Goal: Information Seeking & Learning: Learn about a topic

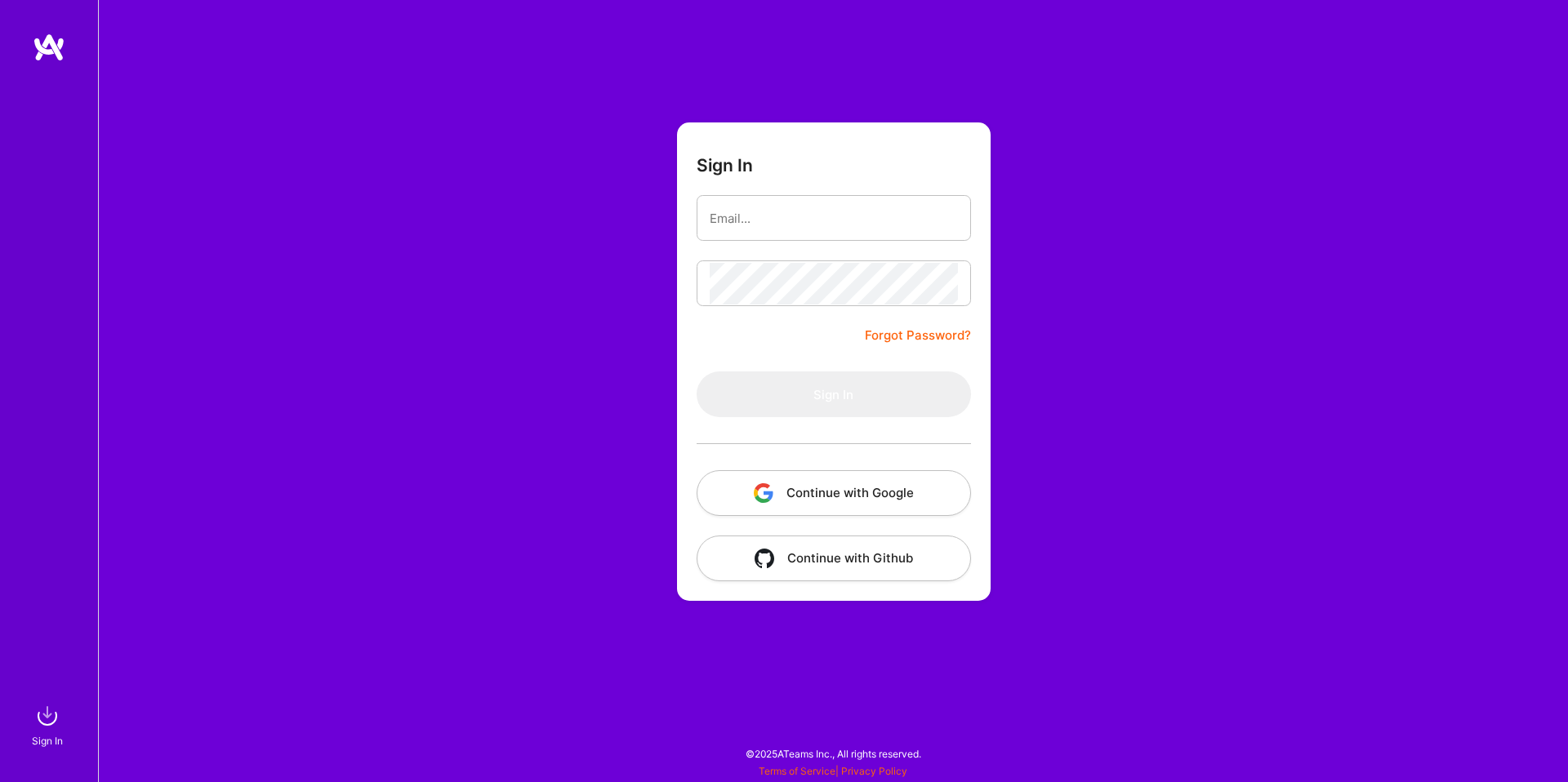
click at [727, 502] on button "Continue with Google" at bounding box center [833, 493] width 274 height 46
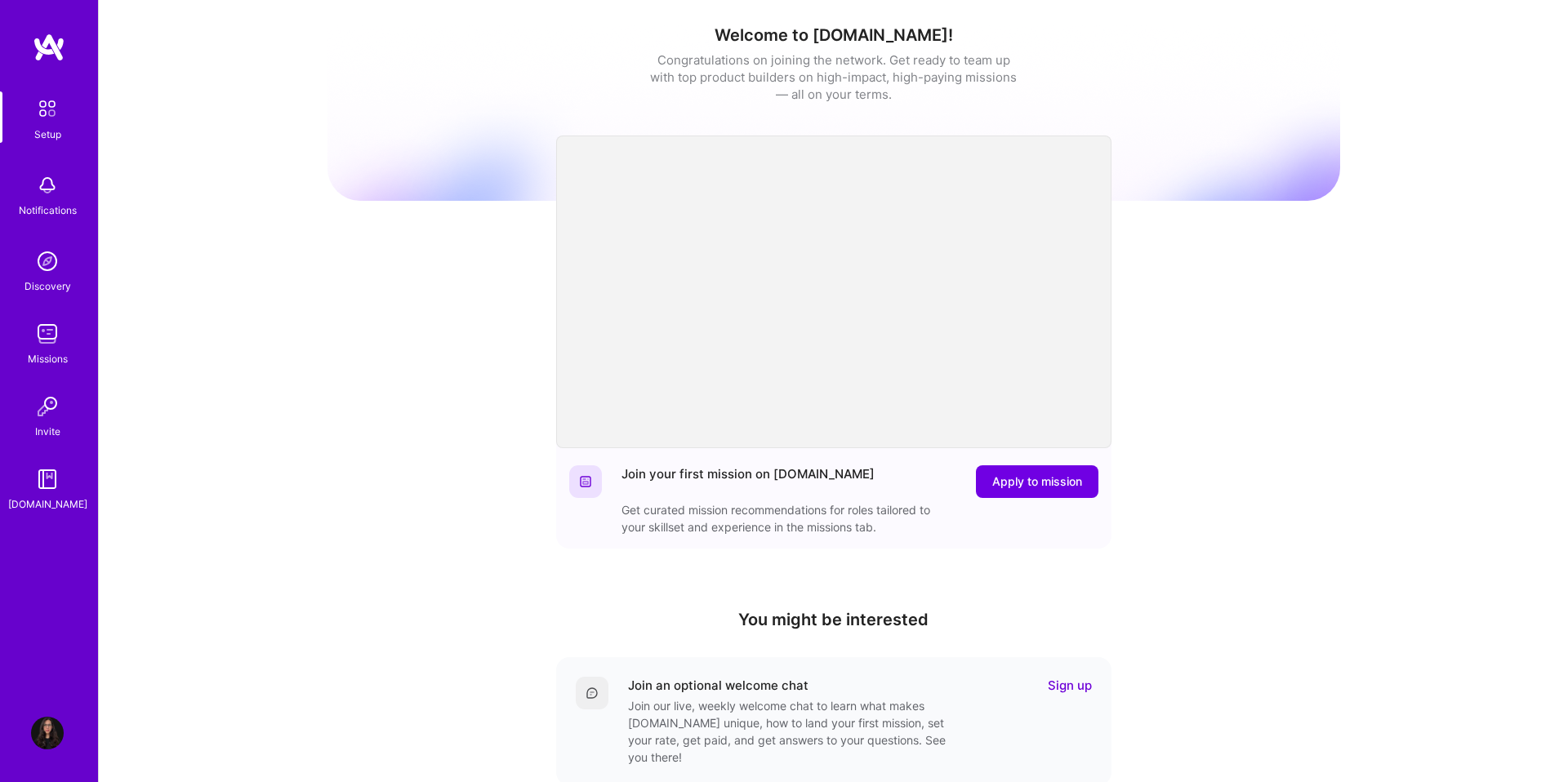
click at [54, 46] on img at bounding box center [49, 47] width 33 height 30
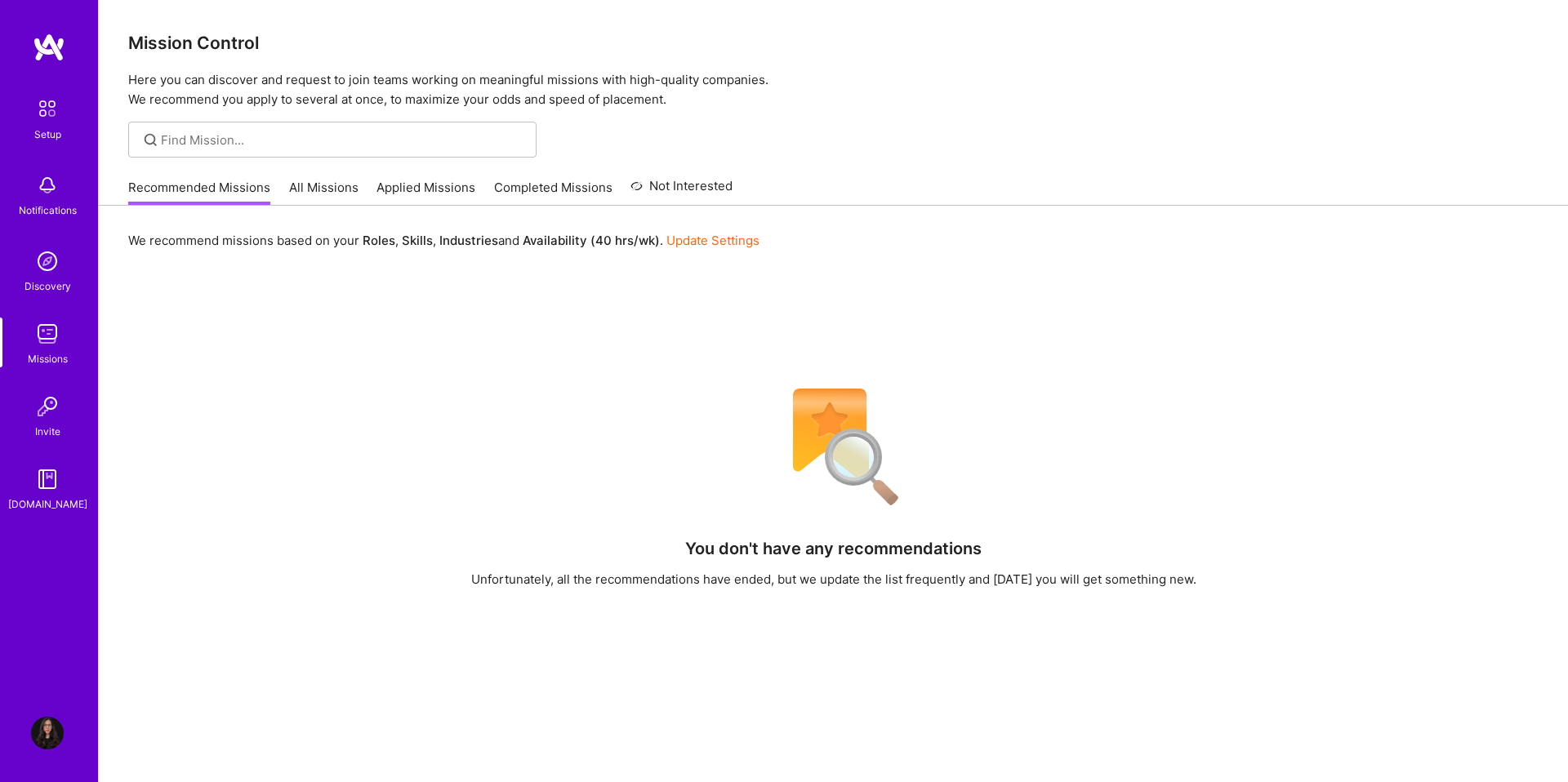
click at [323, 186] on link "All Missions" at bounding box center [324, 192] width 69 height 27
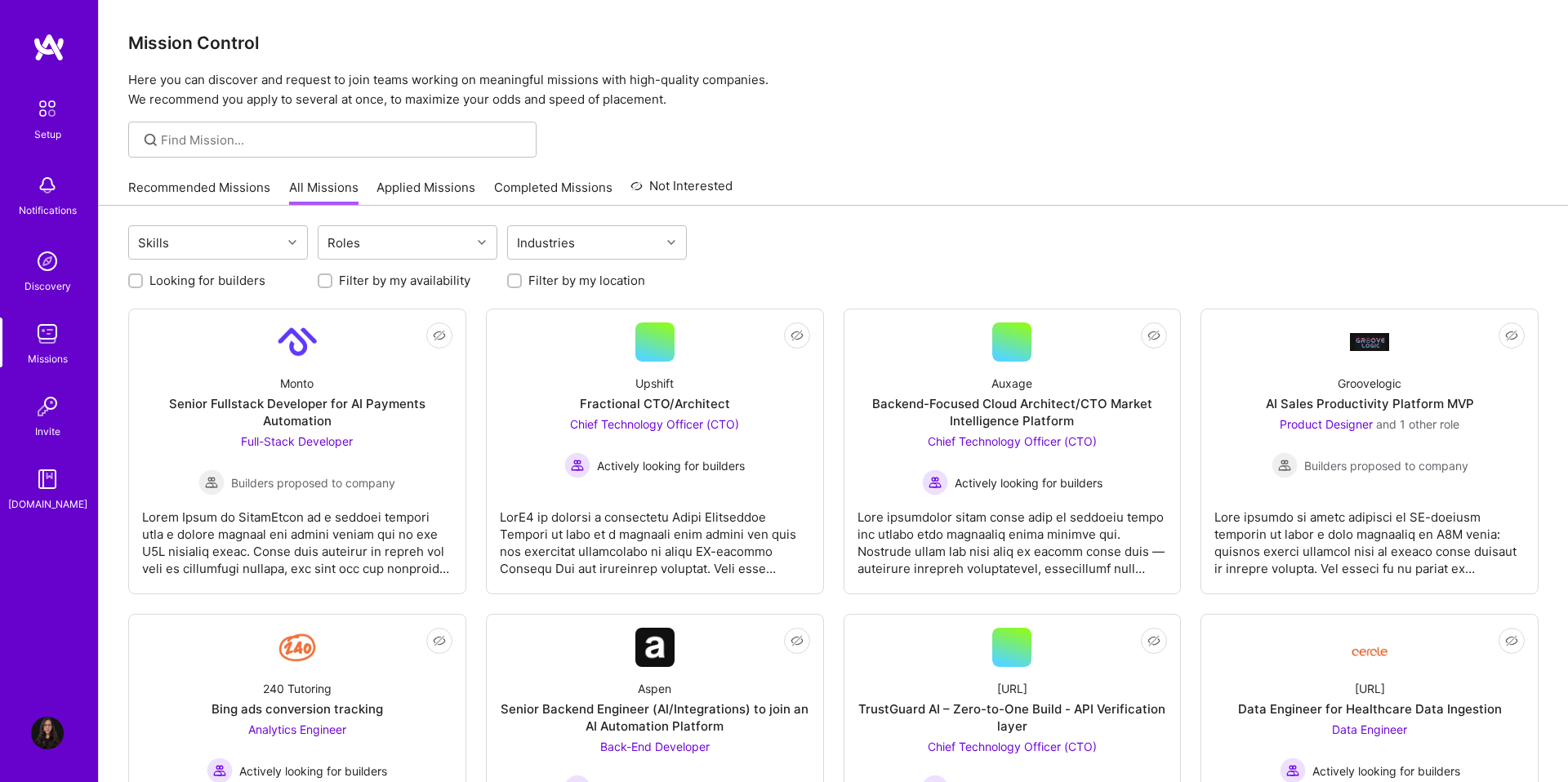
click at [161, 283] on label "Looking for builders" at bounding box center [207, 280] width 116 height 17
click at [143, 283] on input "Looking for builders" at bounding box center [138, 282] width 12 height 12
checkbox input "true"
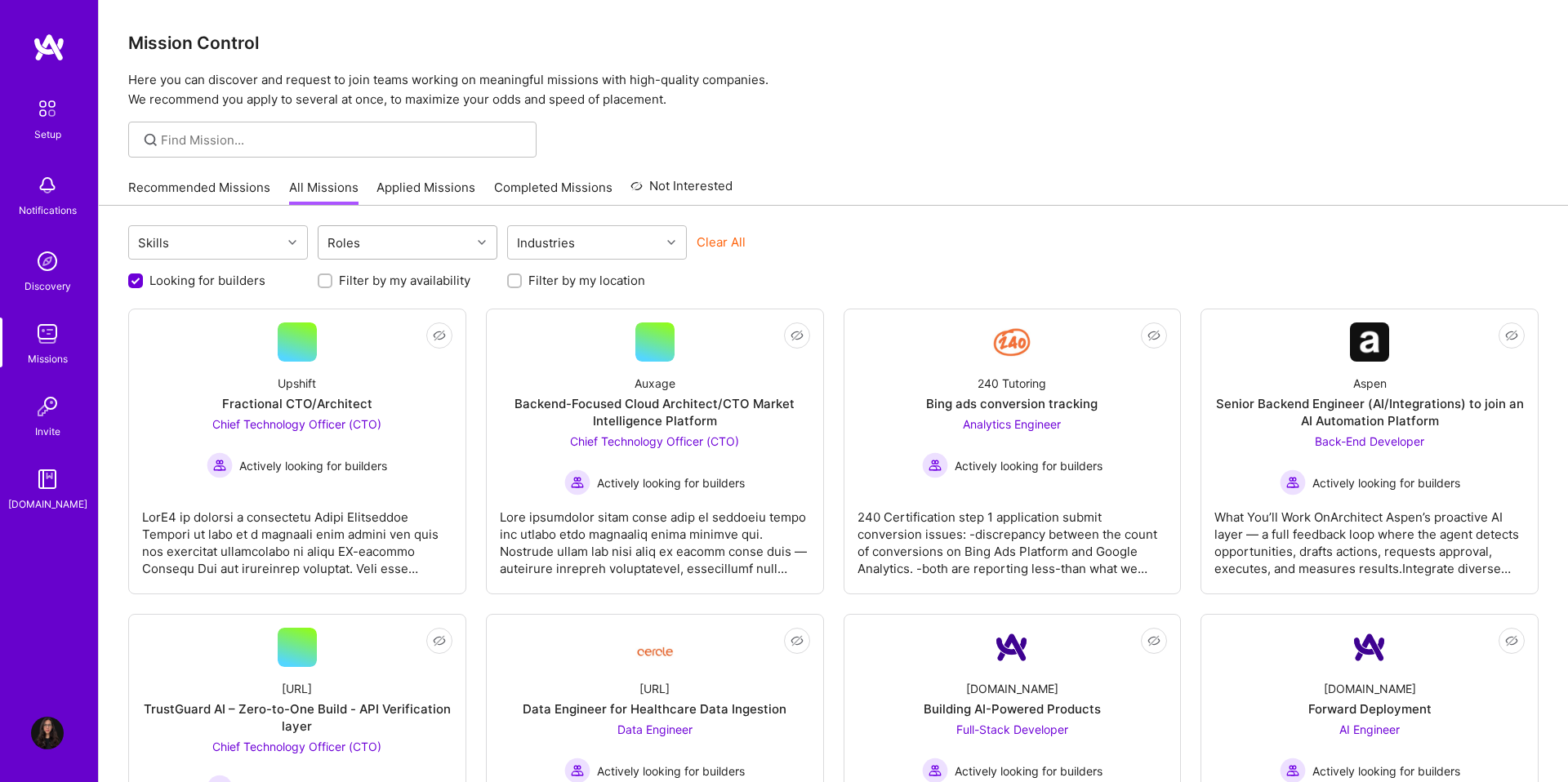
click at [372, 243] on div "Roles" at bounding box center [394, 242] width 153 height 33
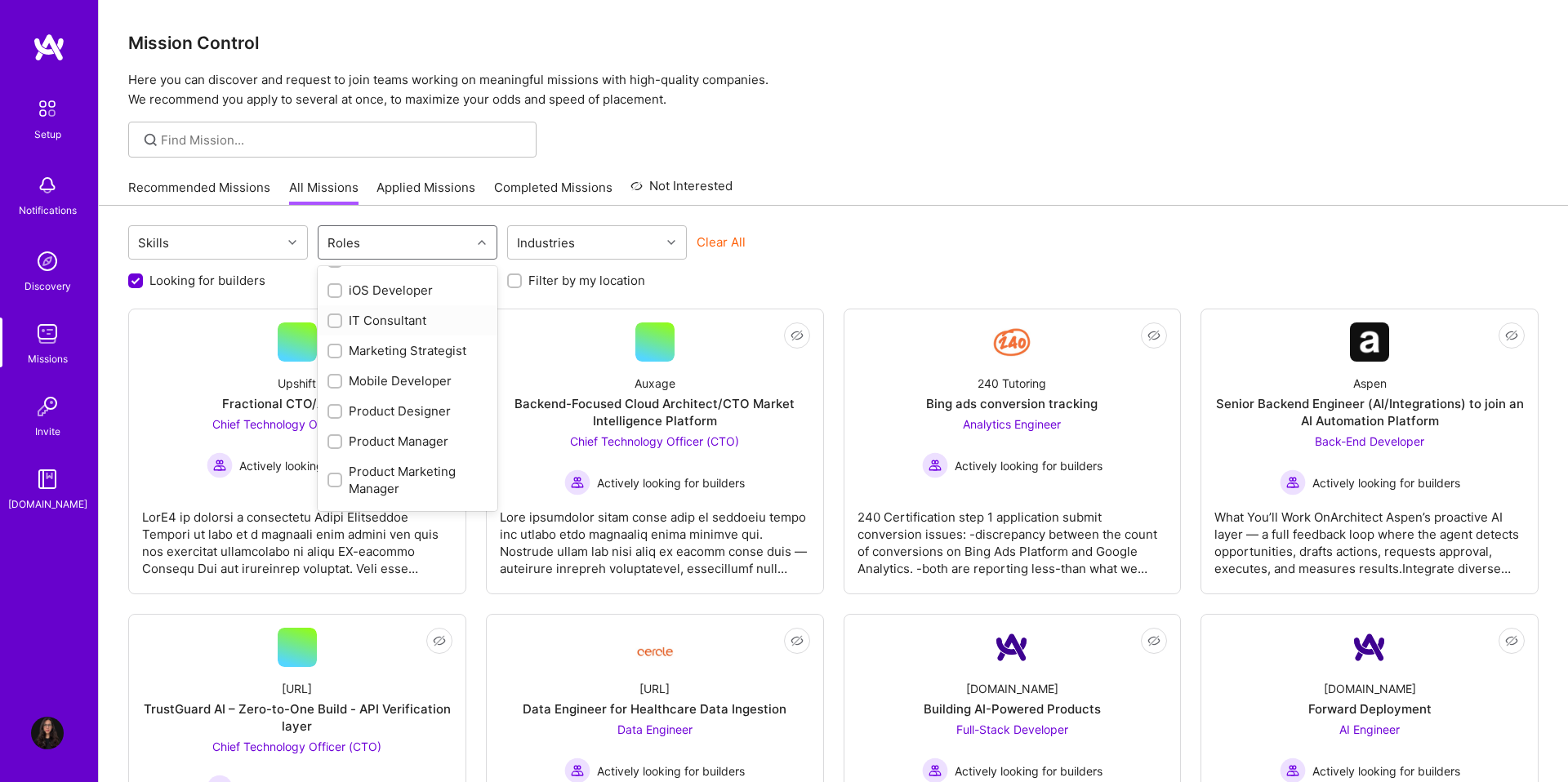
scroll to position [549, 0]
click at [387, 401] on div "Product Designer" at bounding box center [408, 403] width 160 height 17
checkbox input "true"
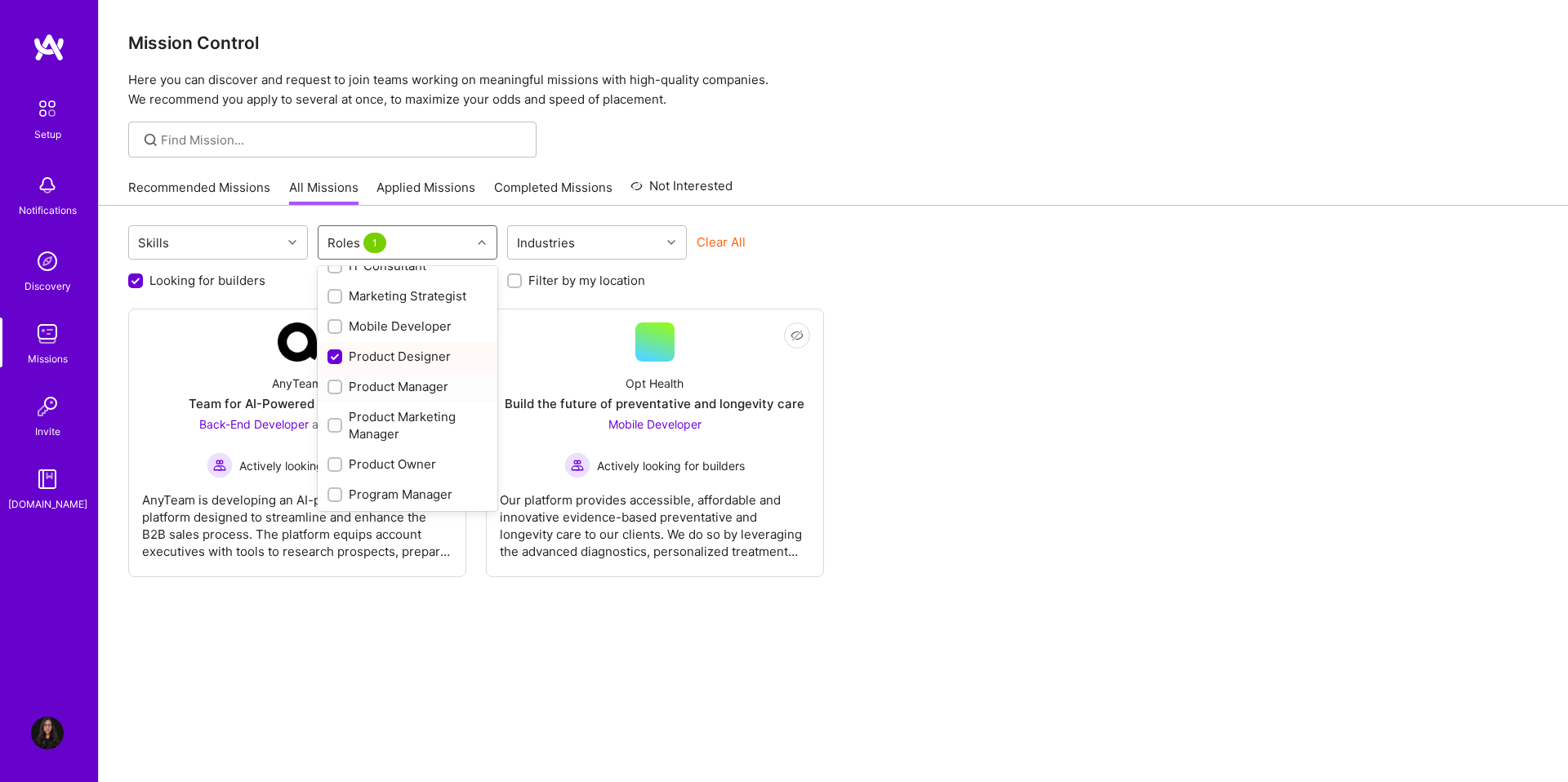
scroll to position [810, 0]
click at [366, 492] on div "UX Expert" at bounding box center [408, 493] width 160 height 17
checkbox input "true"
click at [374, 375] on div "Product Owner" at bounding box center [408, 375] width 160 height 17
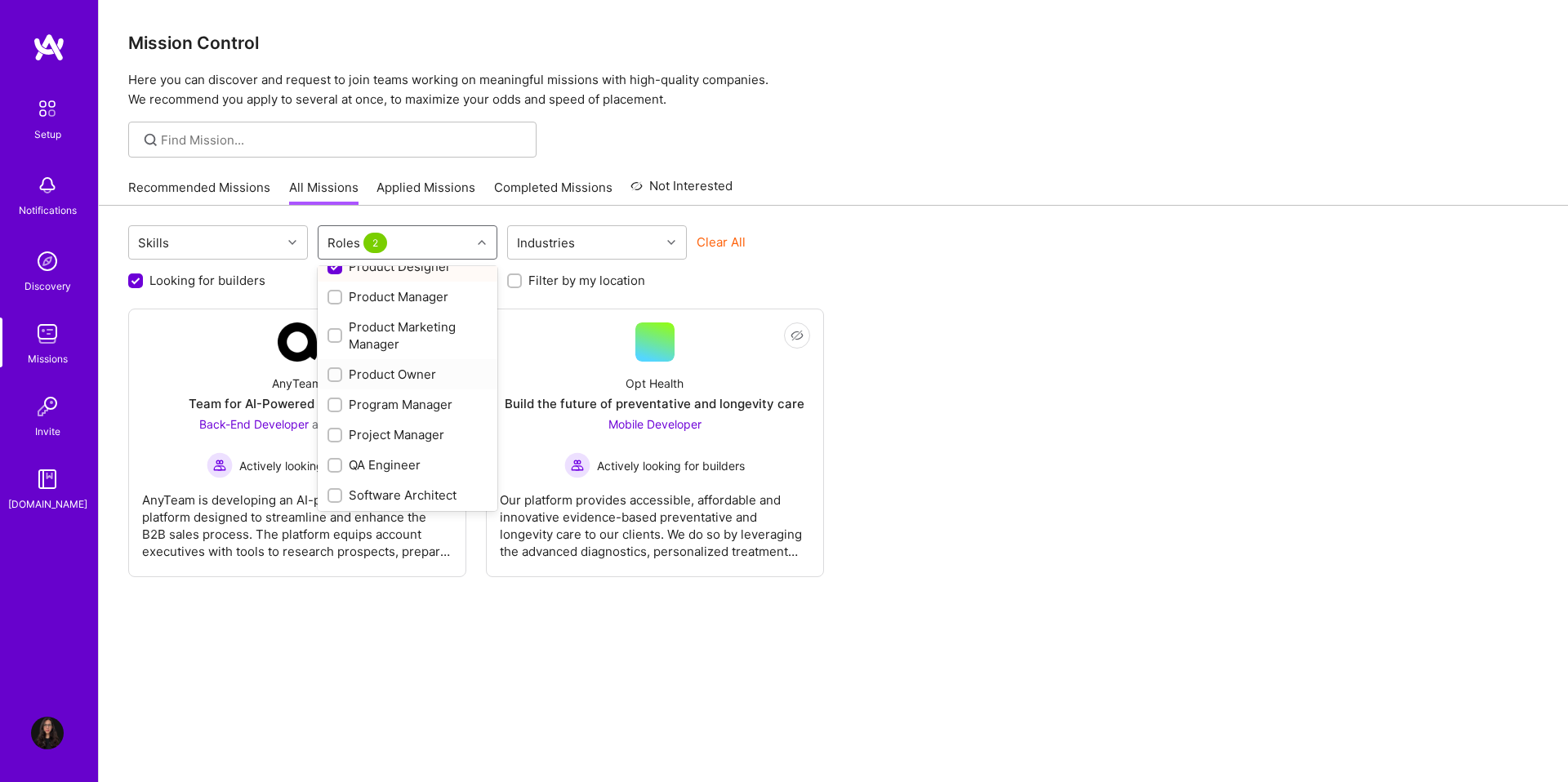
checkbox input "true"
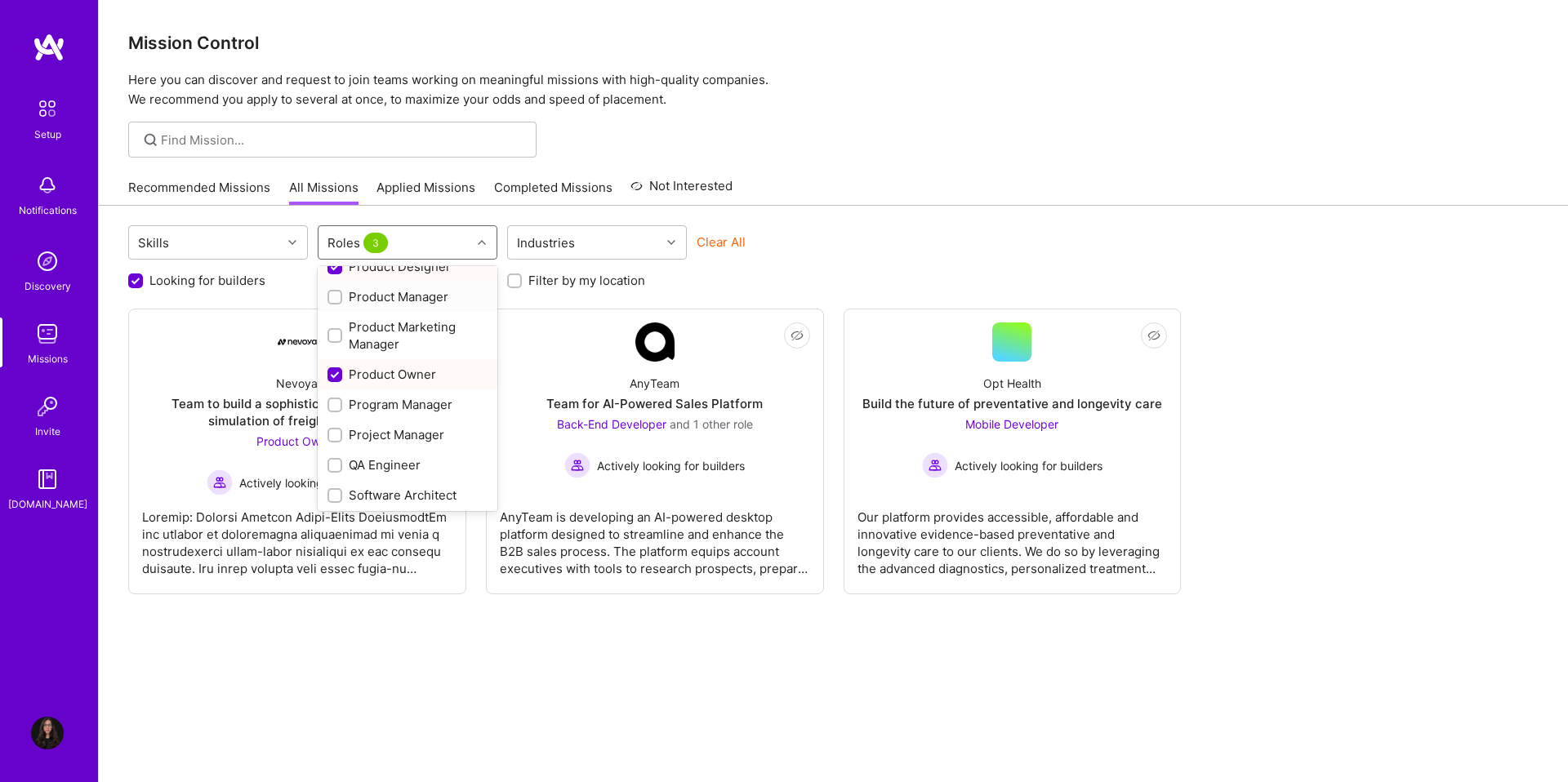
click at [373, 296] on div "Product Manager" at bounding box center [408, 297] width 160 height 17
checkbox input "true"
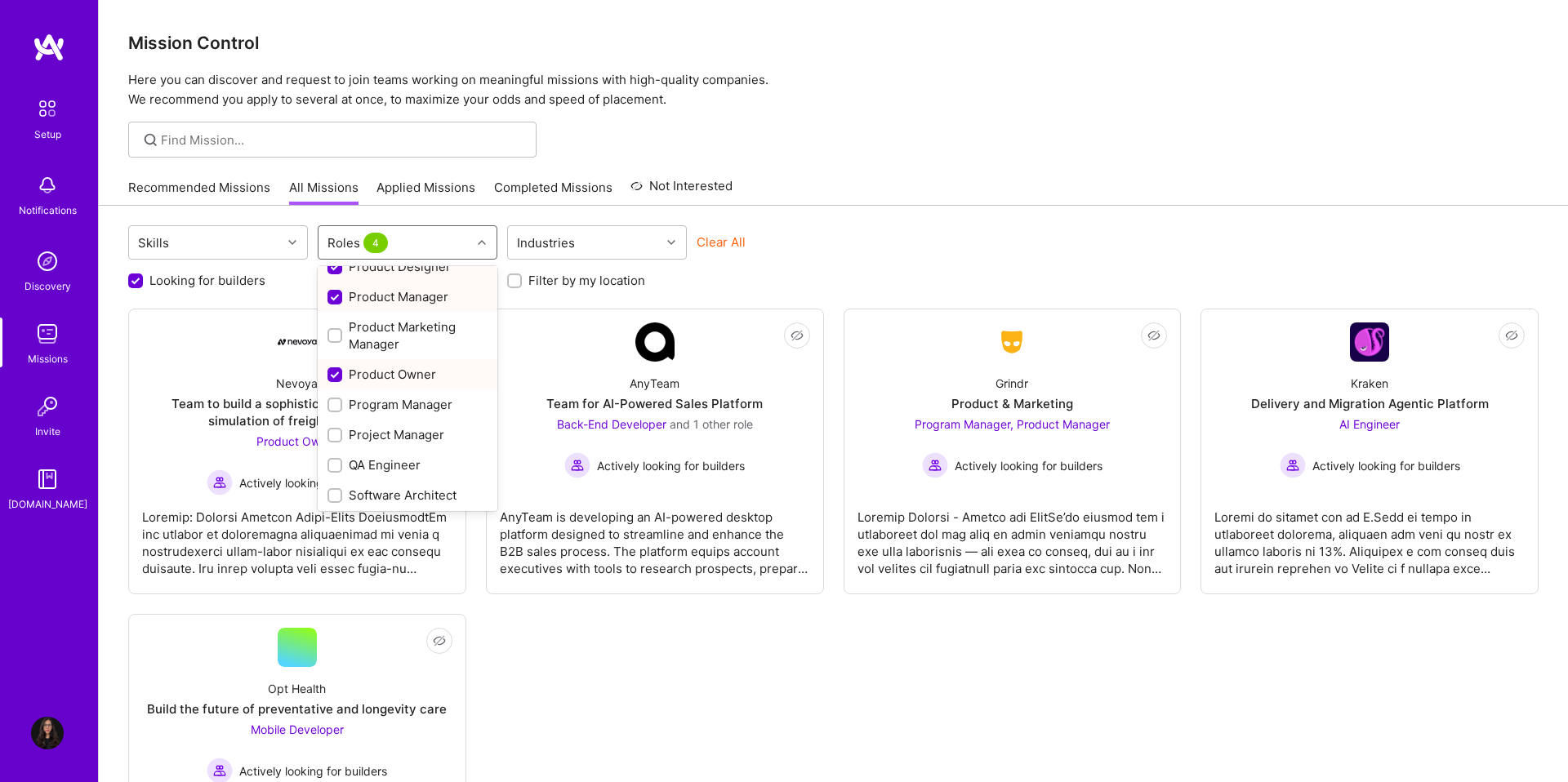
scroll to position [696, 0]
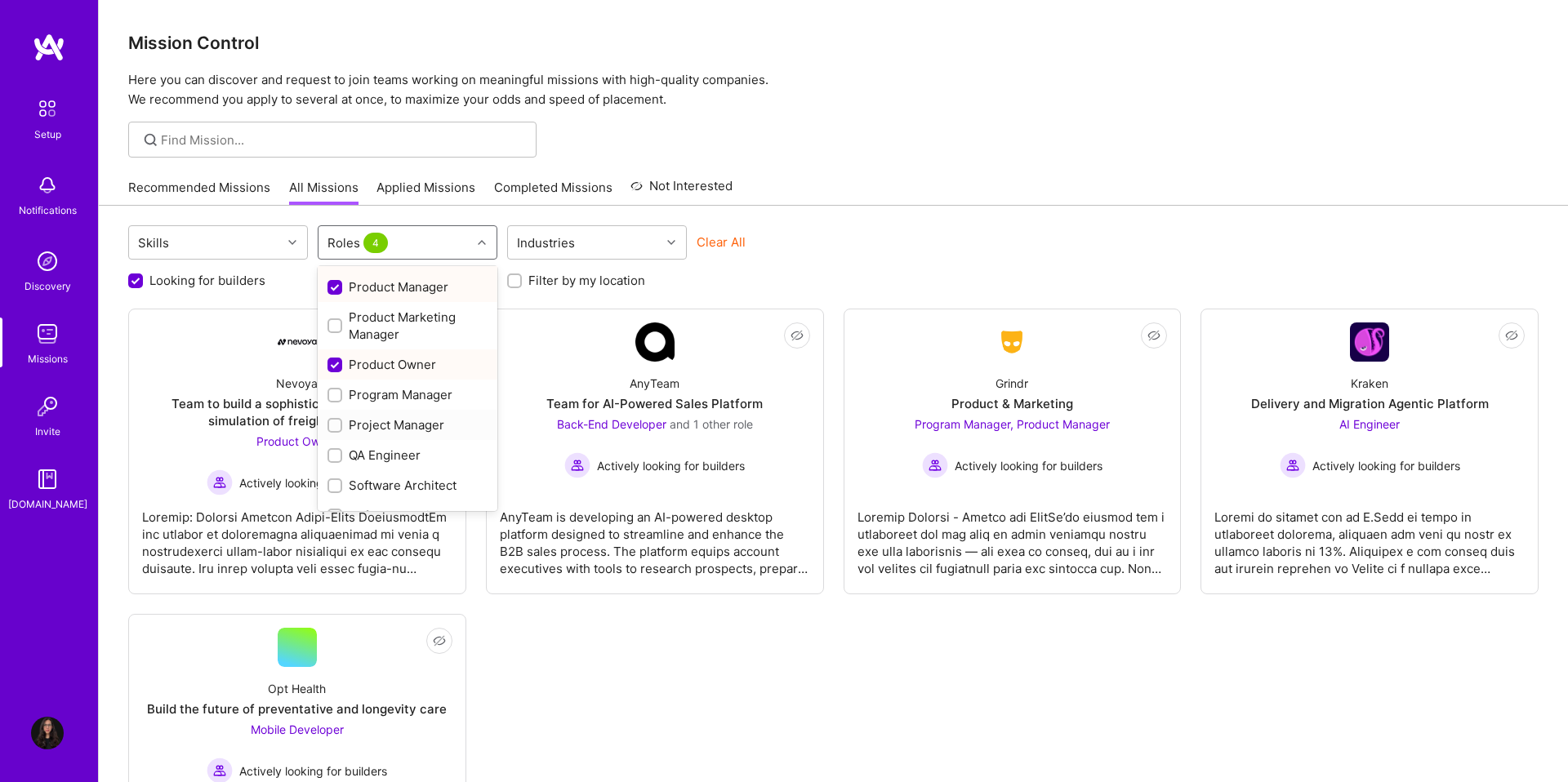
click at [368, 420] on div "Project Manager" at bounding box center [408, 425] width 160 height 17
checkbox input "true"
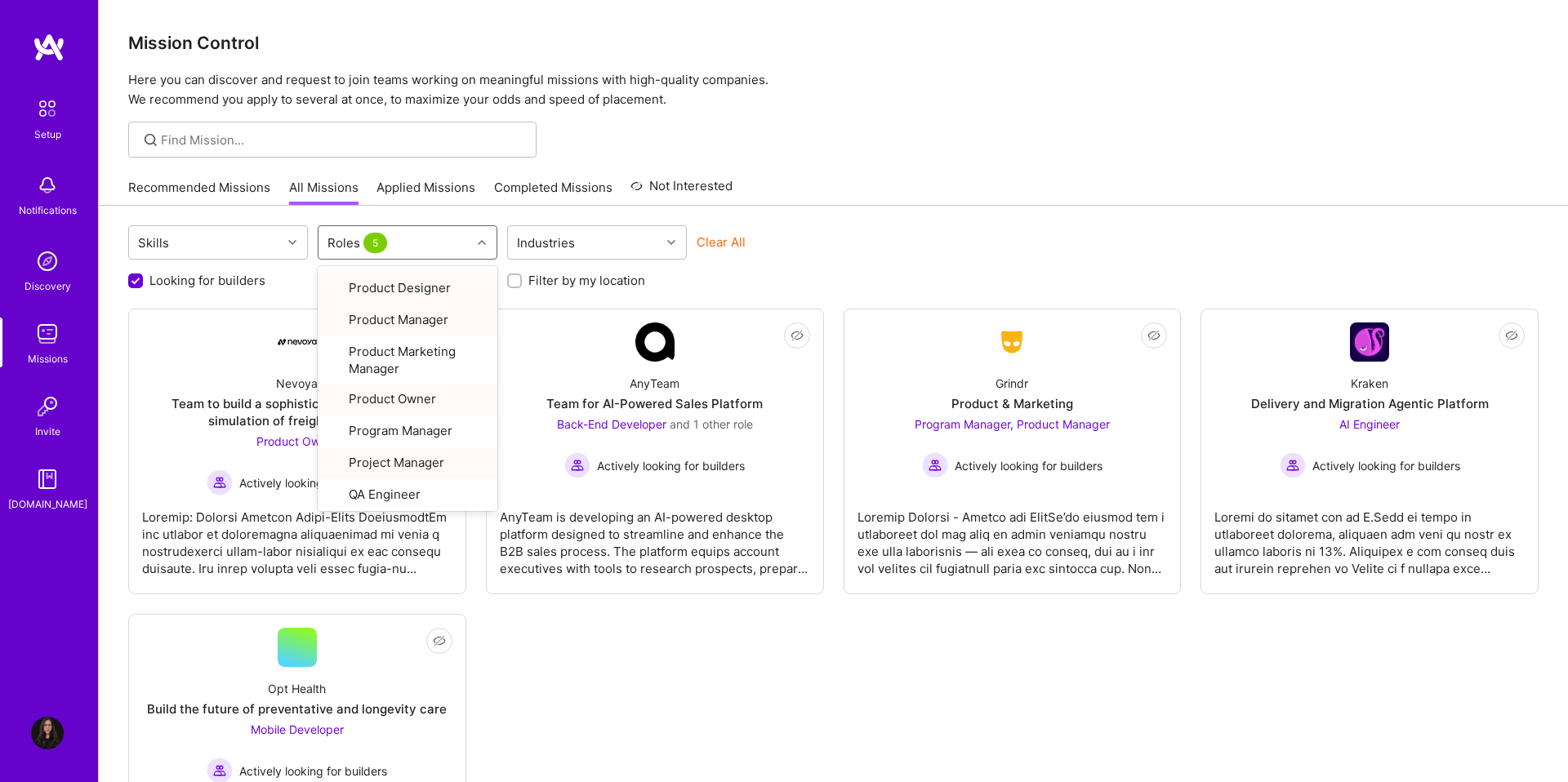
click at [745, 275] on div "Looking for builders Filter by my availability Filter by my location" at bounding box center [833, 277] width 1410 height 25
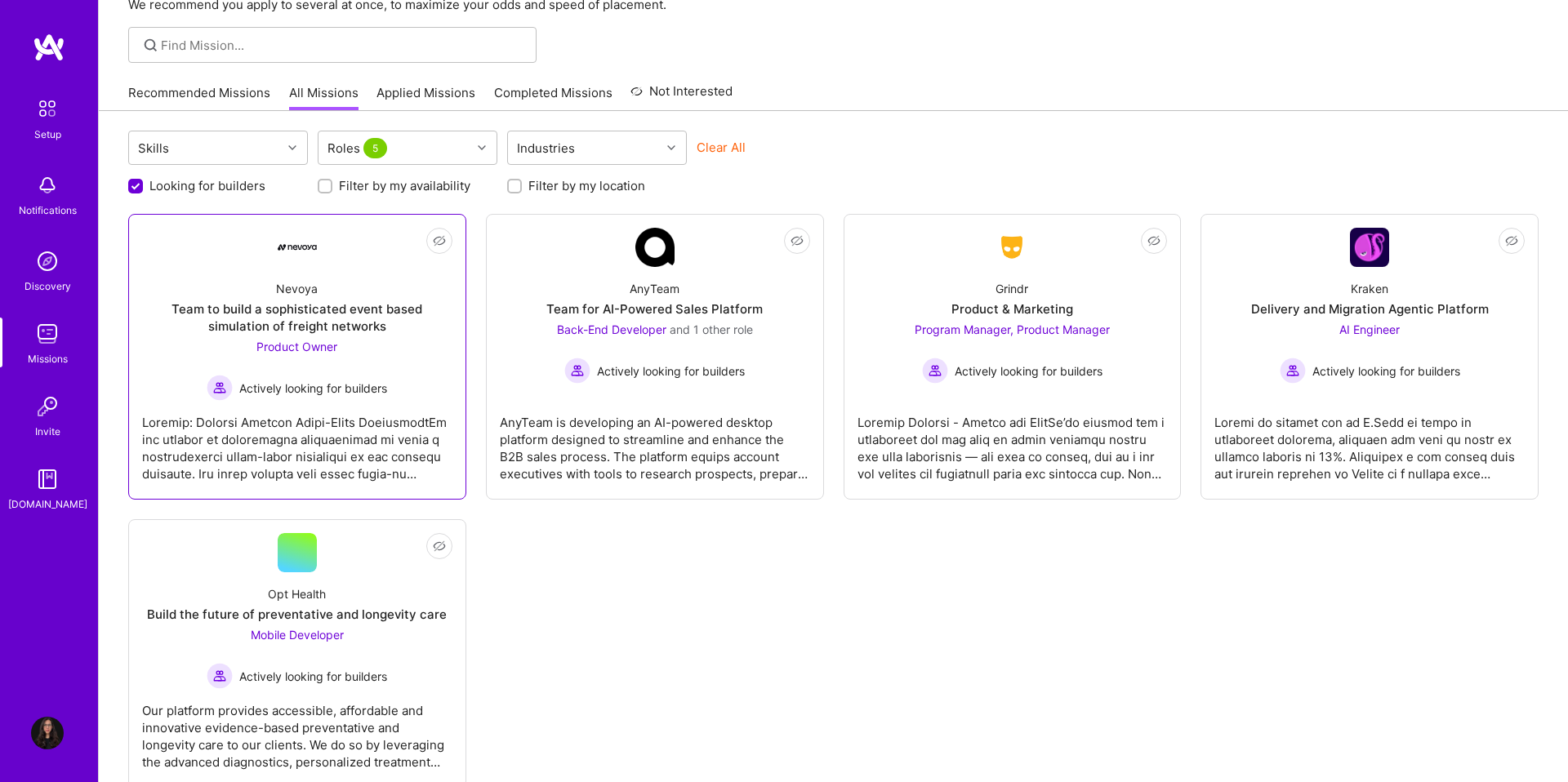
scroll to position [98, 0]
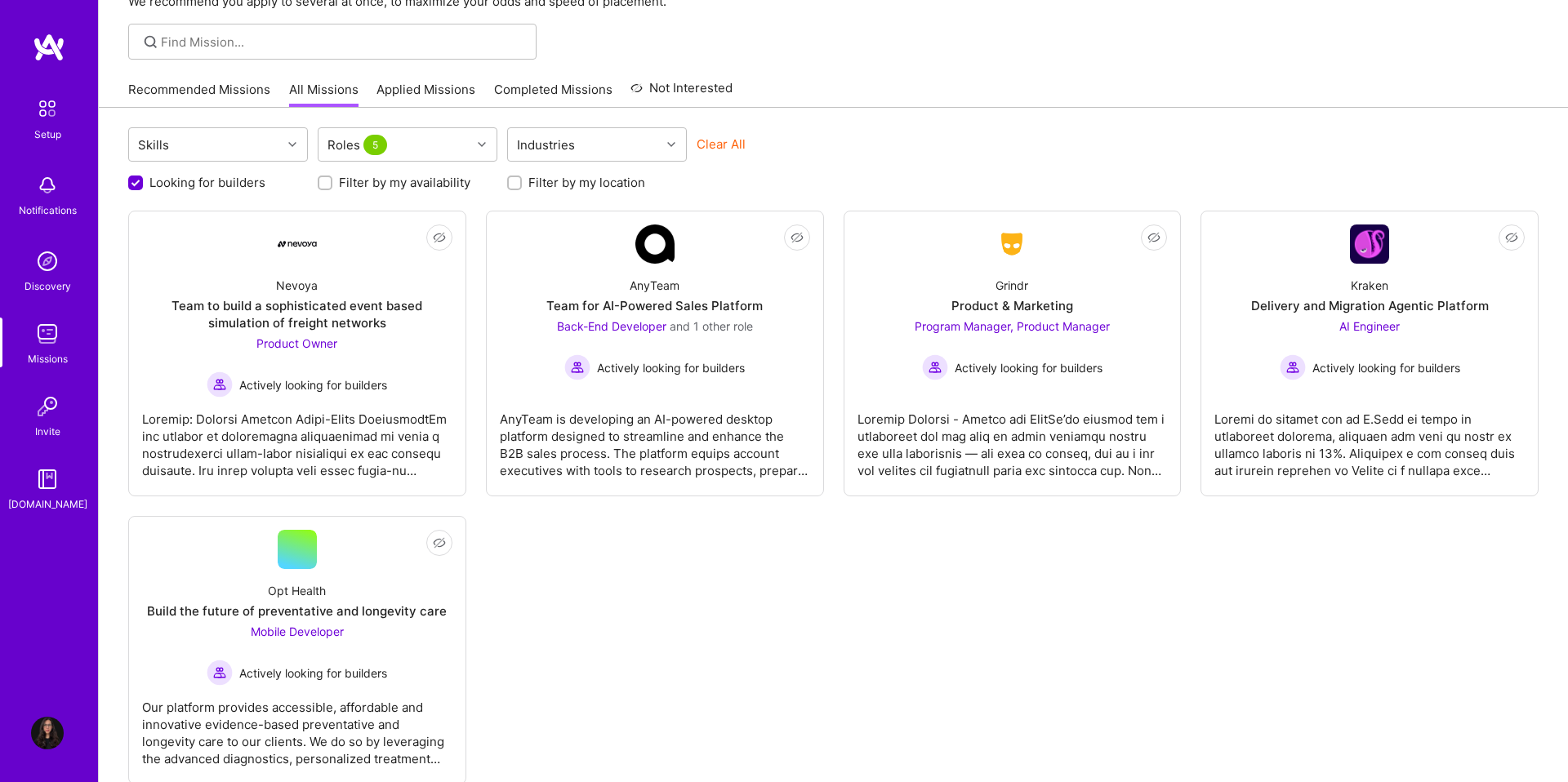
click at [585, 185] on label "Filter by my location" at bounding box center [587, 182] width 116 height 17
click at [522, 185] on input "Filter by my location" at bounding box center [516, 184] width 12 height 12
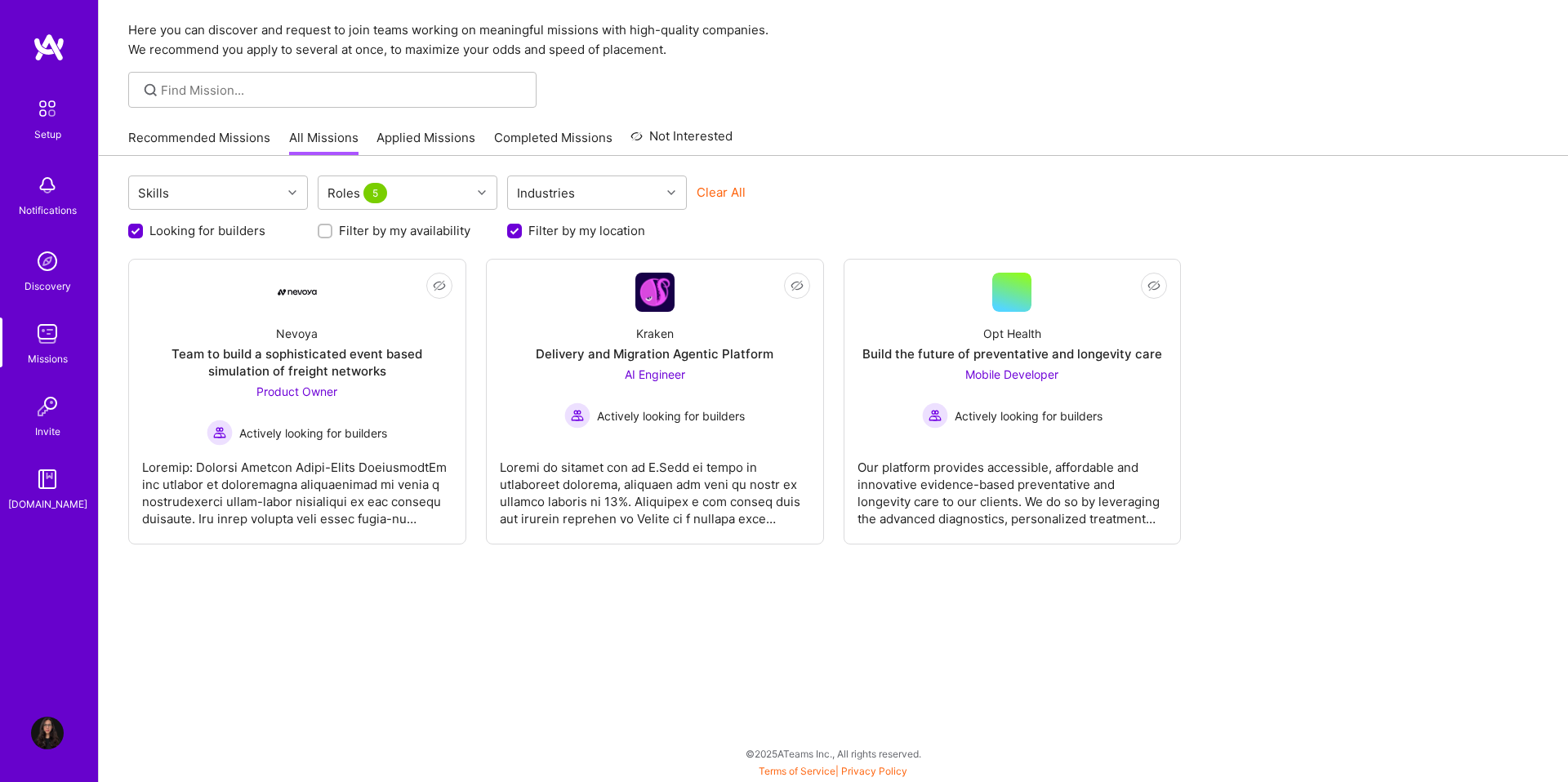
scroll to position [0, 0]
click at [570, 229] on label "Filter by my location" at bounding box center [587, 230] width 116 height 17
click at [523, 229] on input "Filter by my location" at bounding box center [516, 231] width 14 height 14
checkbox input "false"
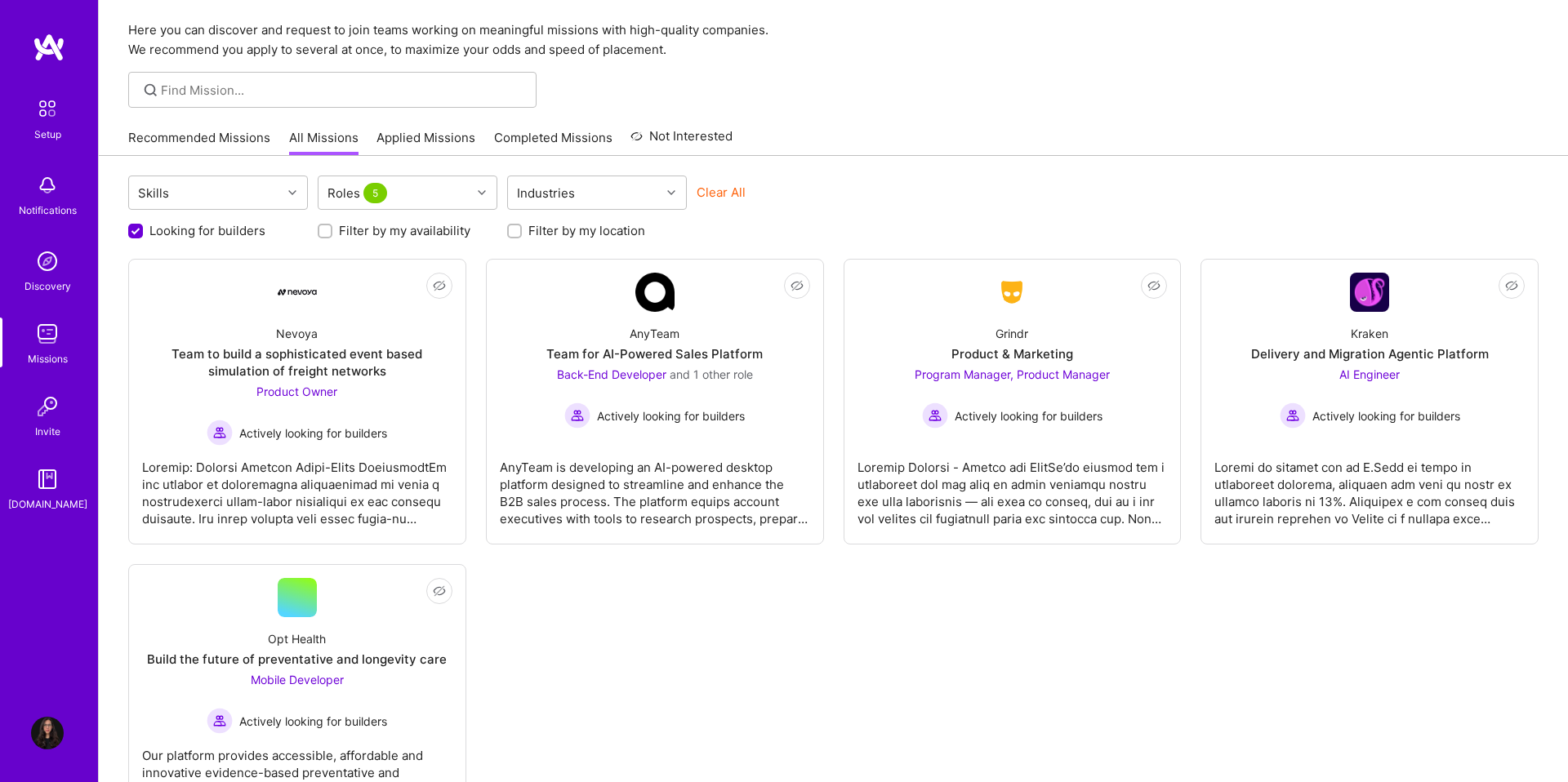
scroll to position [1, 0]
click at [294, 352] on div "Team to build a sophisticated event based simulation of freight networks" at bounding box center [297, 362] width 311 height 35
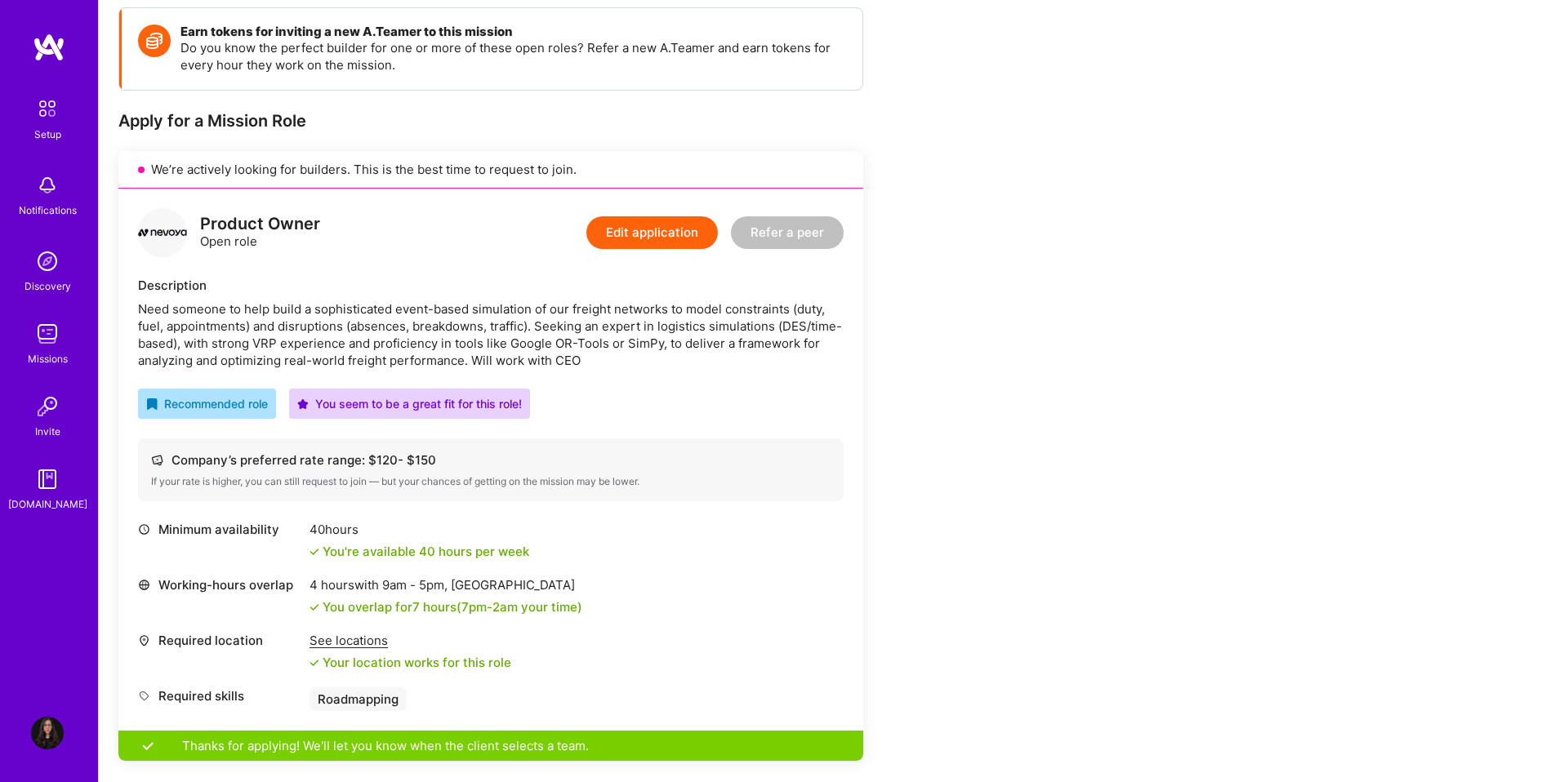
scroll to position [235, 0]
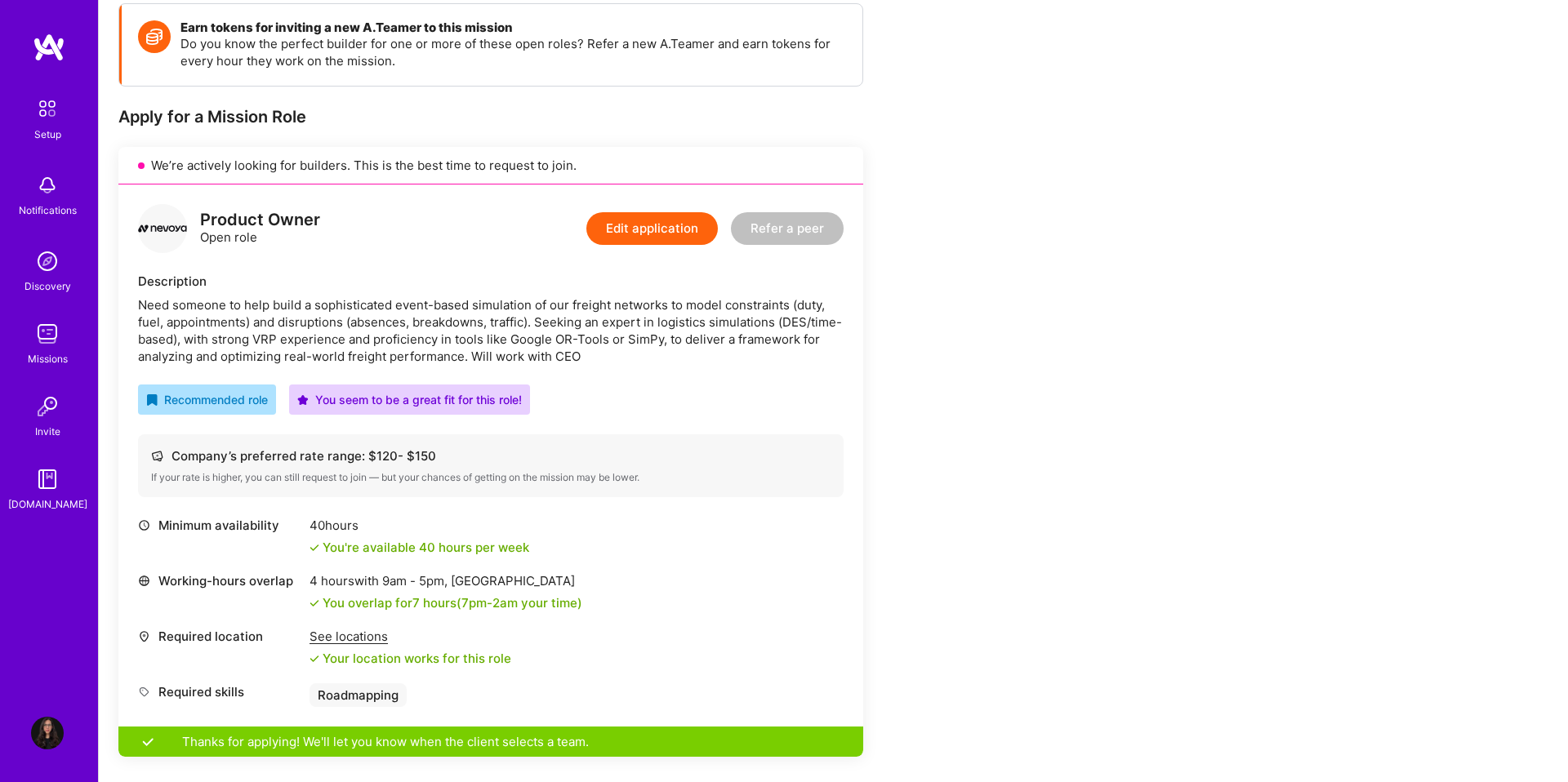
click at [62, 56] on img at bounding box center [49, 47] width 33 height 30
